Goal: Task Accomplishment & Management: Use online tool/utility

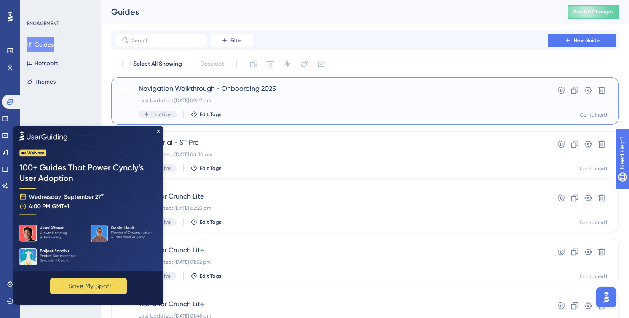
click at [244, 89] on span "Navigation Walkthrough - Onboarding 2025" at bounding box center [331, 89] width 385 height 10
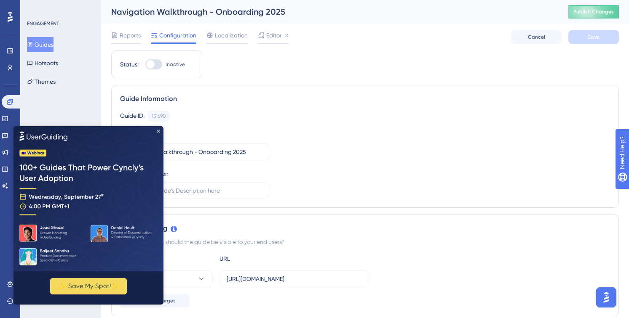
click at [159, 129] on icon "Close Preview" at bounding box center [158, 130] width 3 height 3
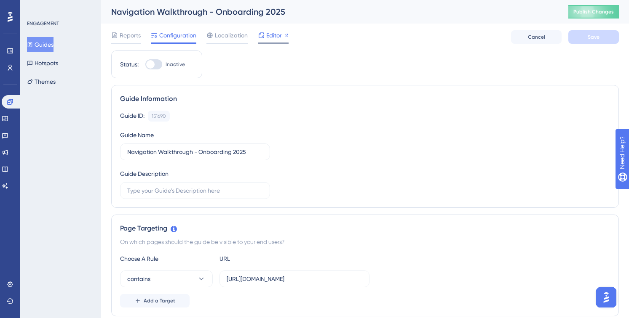
click at [273, 34] on span "Editor" at bounding box center [274, 35] width 16 height 10
click at [274, 39] on span "Editor" at bounding box center [274, 35] width 16 height 10
click at [43, 46] on button "Guides" at bounding box center [40, 44] width 27 height 15
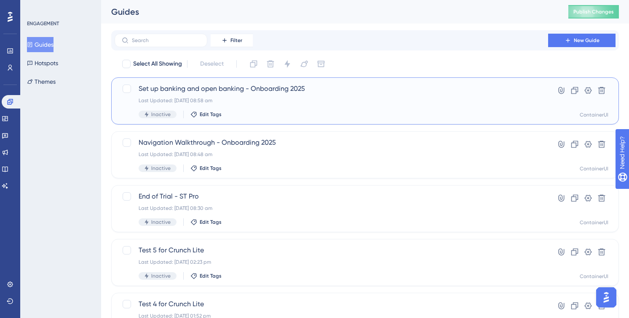
click at [262, 87] on span "Set up banking and open banking - Onboarding 2025" at bounding box center [331, 89] width 385 height 10
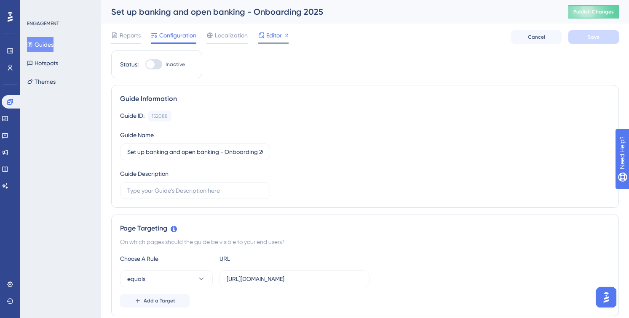
click at [267, 36] on span "Editor" at bounding box center [274, 35] width 16 height 10
